Goal: Transaction & Acquisition: Book appointment/travel/reservation

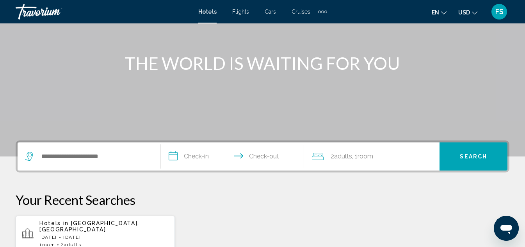
scroll to position [78, 0]
click at [74, 157] on input "Search widget" at bounding box center [95, 156] width 108 height 12
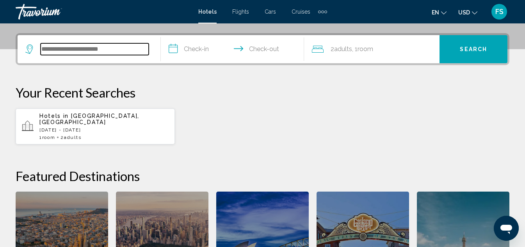
scroll to position [193, 0]
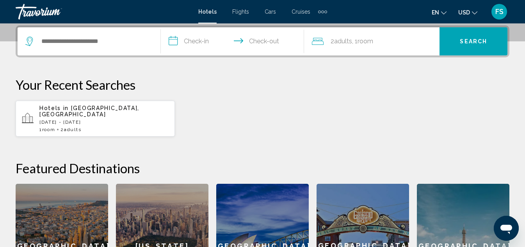
click at [299, 11] on span "Cruises" at bounding box center [300, 12] width 19 height 6
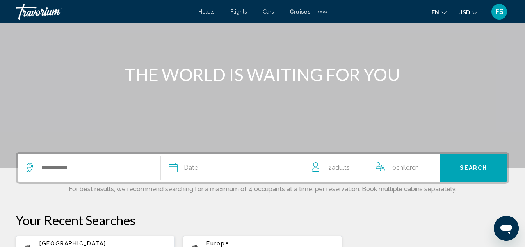
scroll to position [78, 0]
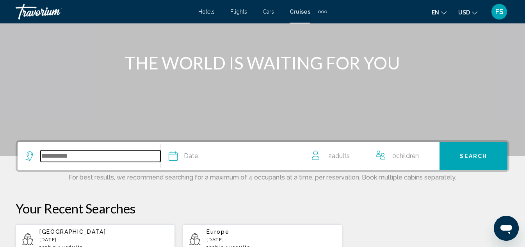
click at [73, 153] on input "Search widget" at bounding box center [101, 156] width 120 height 12
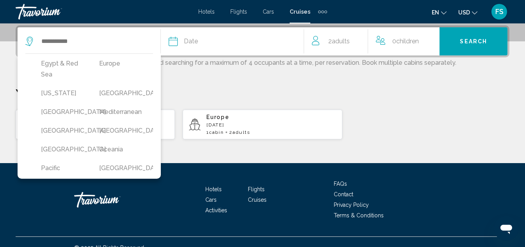
scroll to position [156, 0]
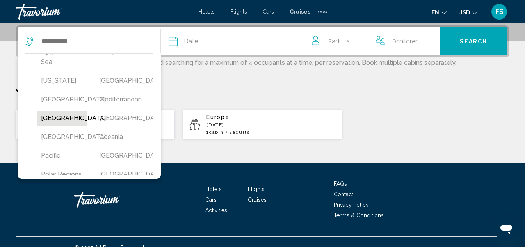
click at [52, 126] on button "[GEOGRAPHIC_DATA]" at bounding box center [62, 118] width 50 height 15
type input "******"
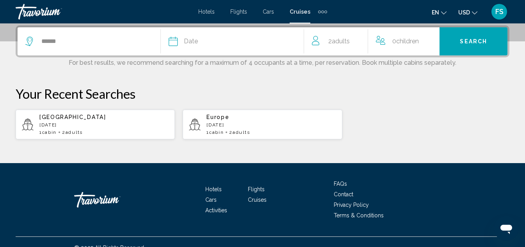
click at [196, 41] on span "Date" at bounding box center [191, 41] width 14 height 11
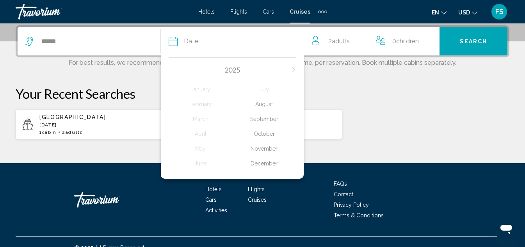
click at [273, 106] on div "August" at bounding box center [264, 104] width 64 height 14
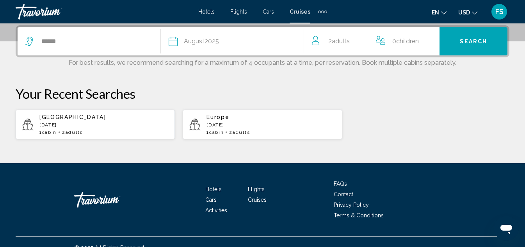
click at [476, 39] on span "Search" at bounding box center [473, 42] width 27 height 6
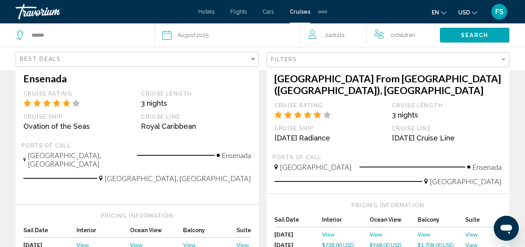
scroll to position [897, 0]
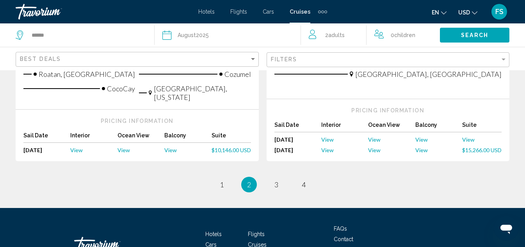
scroll to position [1006, 0]
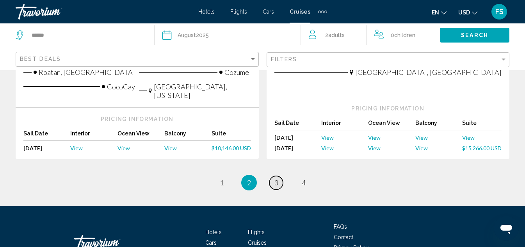
click at [277, 176] on link "page 3" at bounding box center [276, 183] width 14 height 14
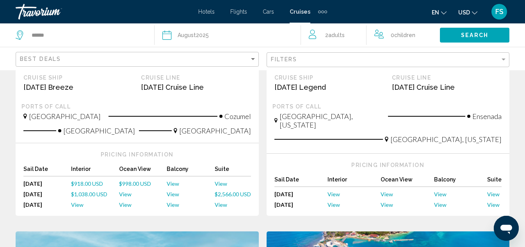
scroll to position [234, 0]
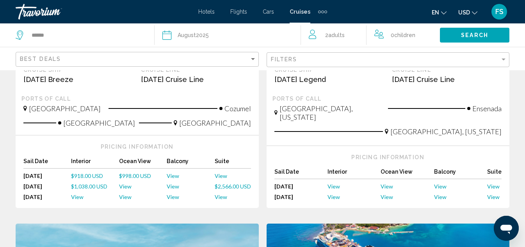
click at [388, 194] on span "View" at bounding box center [386, 197] width 12 height 7
